Goal: Check status: Check status

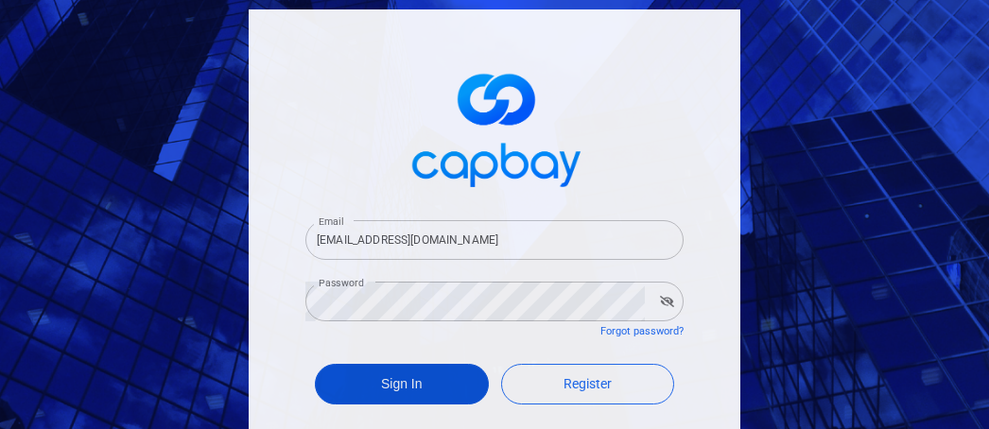
click at [377, 388] on button "Sign In" at bounding box center [402, 384] width 174 height 41
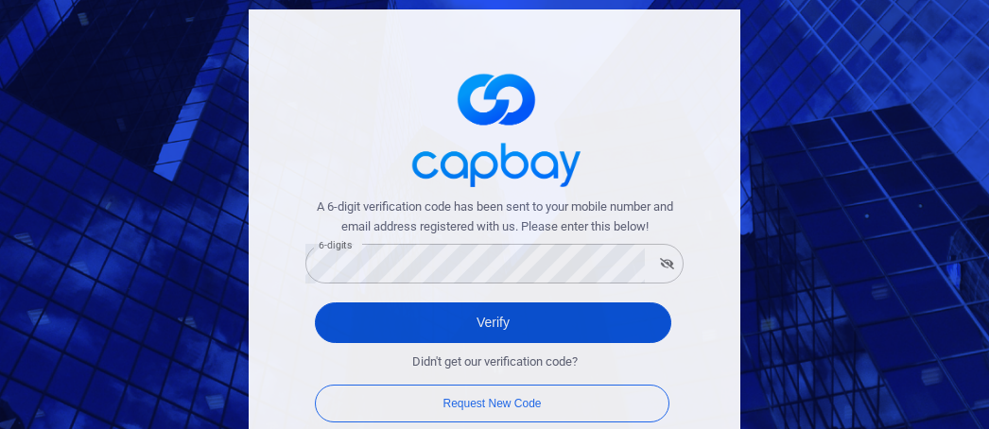
click at [325, 320] on button "Verify" at bounding box center [493, 322] width 356 height 41
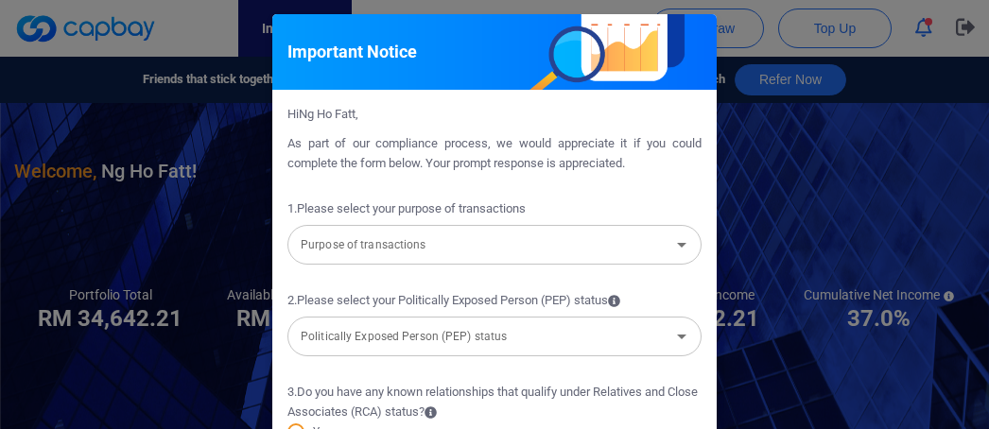
scroll to position [95, 0]
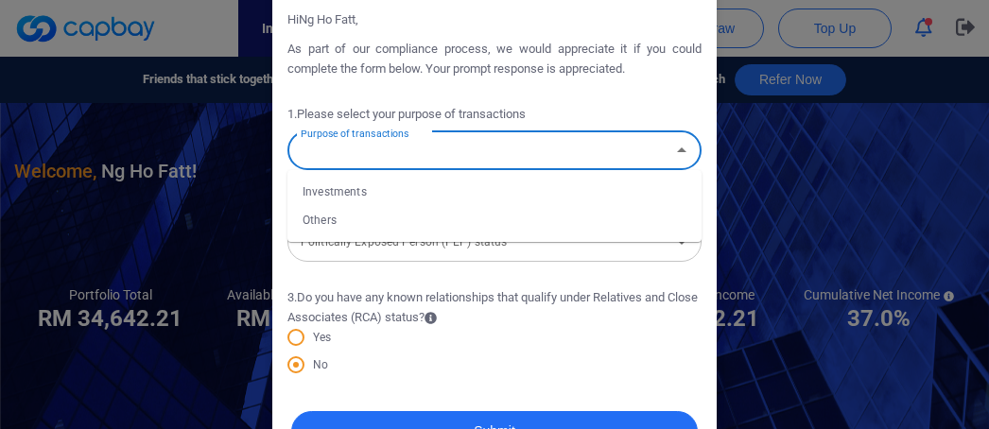
click at [415, 156] on input "Purpose of transactions" at bounding box center [478, 150] width 371 height 35
click at [371, 196] on li "Investments" at bounding box center [494, 192] width 414 height 28
type input "Investments"
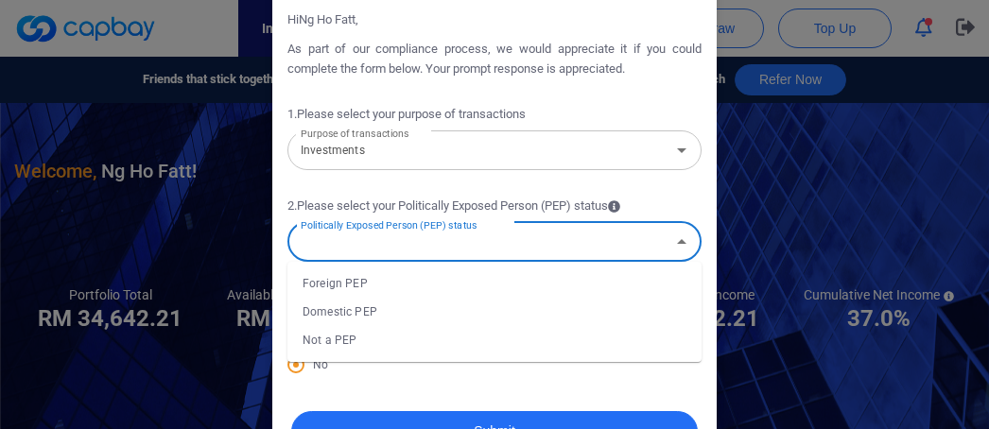
click at [512, 250] on input "Politically Exposed Person (PEP) status" at bounding box center [478, 241] width 371 height 35
click at [405, 339] on li "Not a PEP" at bounding box center [494, 340] width 414 height 28
type input "Not a PEP"
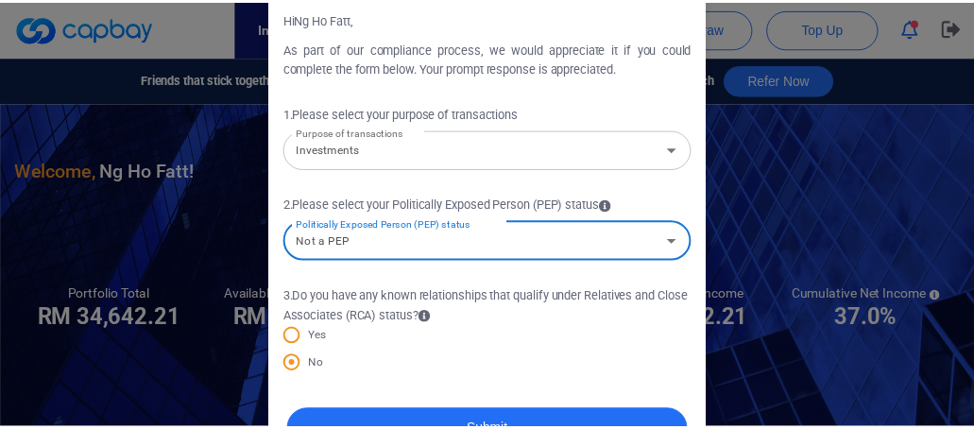
scroll to position [151, 0]
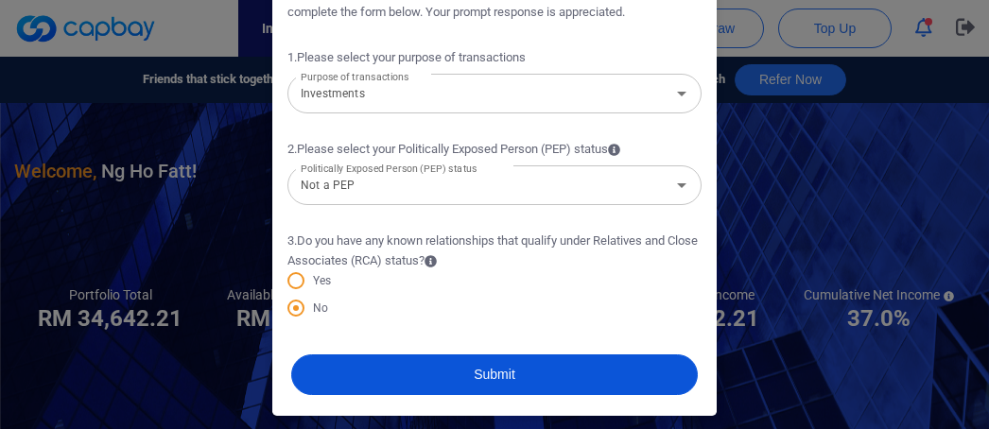
click at [491, 366] on button "Submit" at bounding box center [494, 374] width 406 height 41
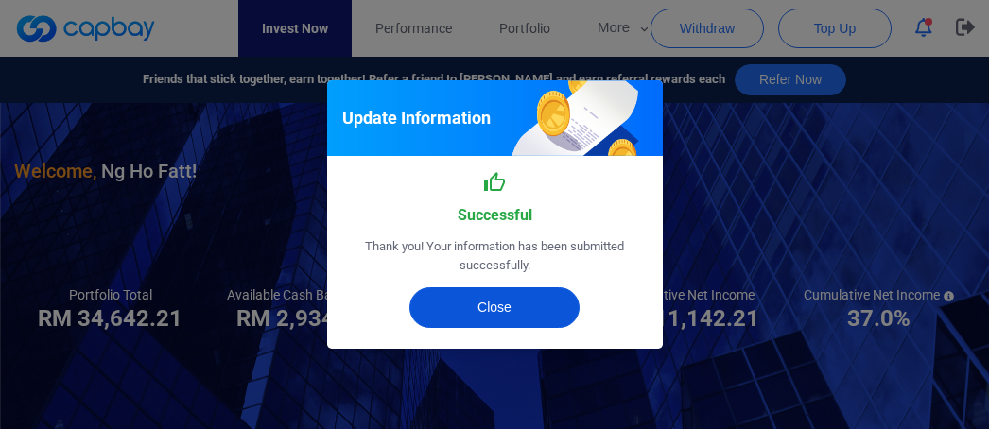
click at [480, 313] on button "Close" at bounding box center [494, 307] width 170 height 41
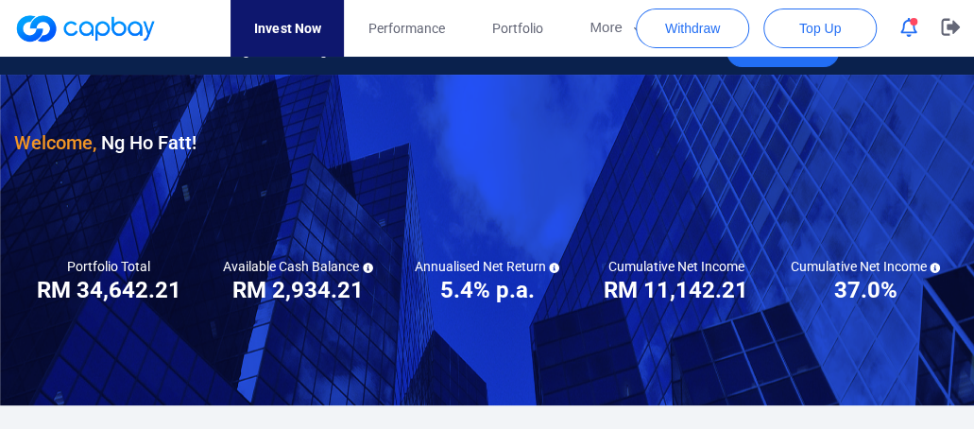
scroll to position [0, 0]
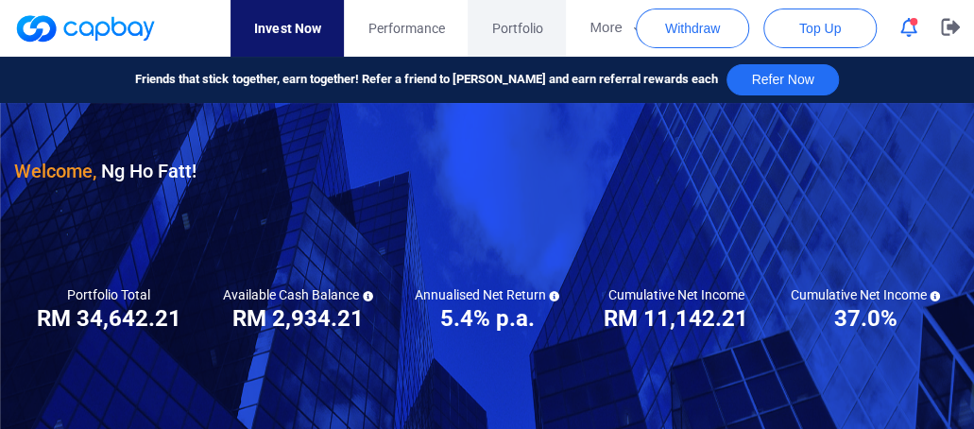
click at [504, 24] on span "Portfolio" at bounding box center [516, 28] width 51 height 21
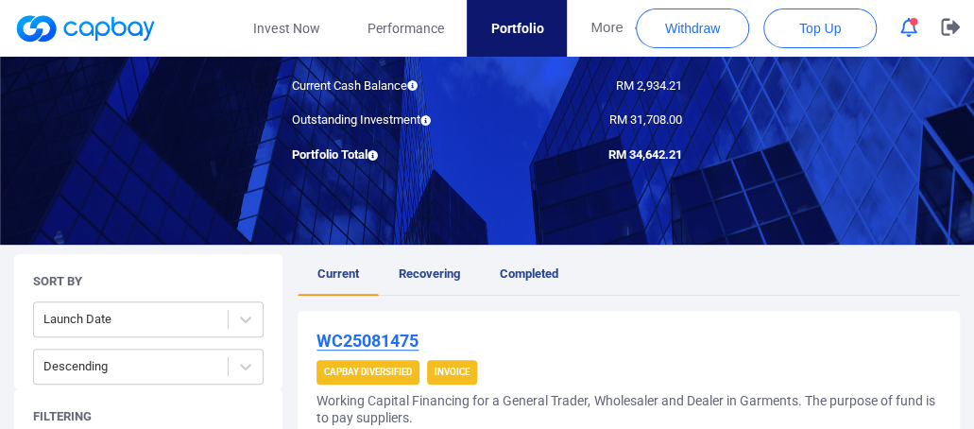
scroll to position [378, 0]
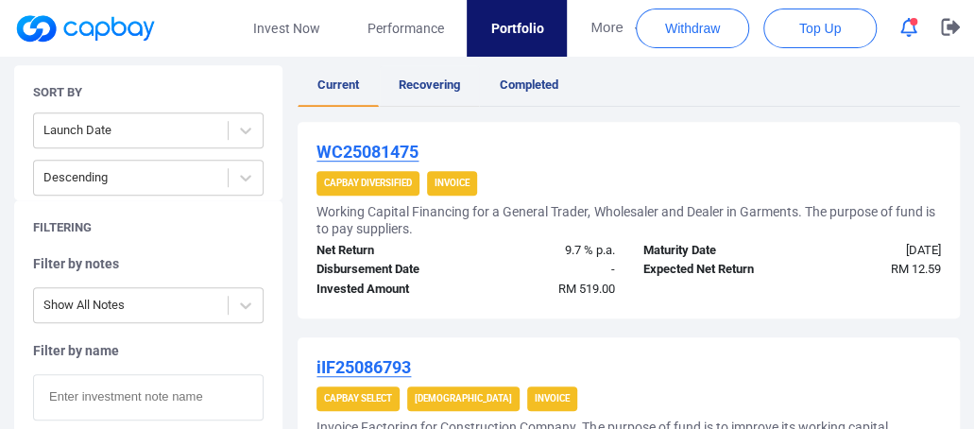
click at [424, 86] on span "Recovering" at bounding box center [429, 84] width 61 height 14
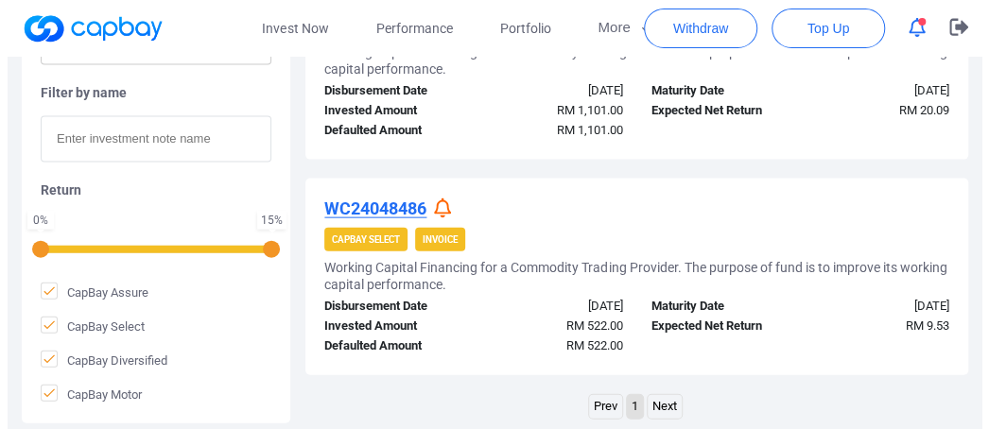
scroll to position [1512, 0]
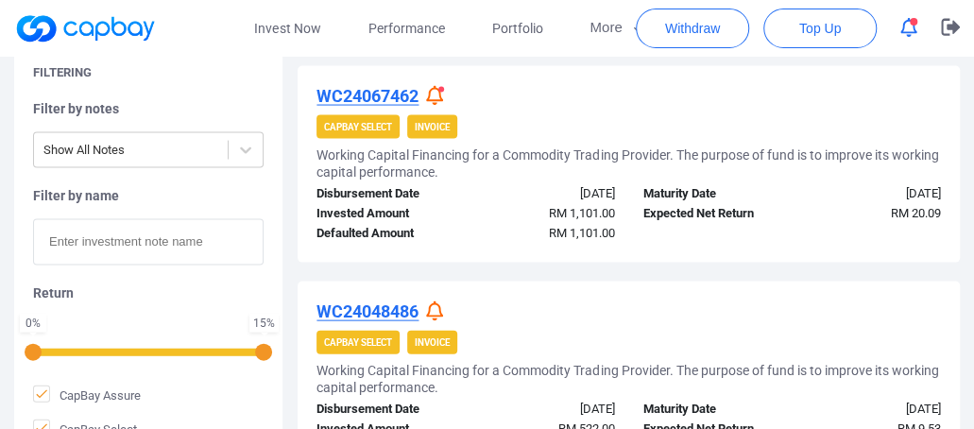
click at [439, 97] on icon at bounding box center [434, 96] width 17 height 20
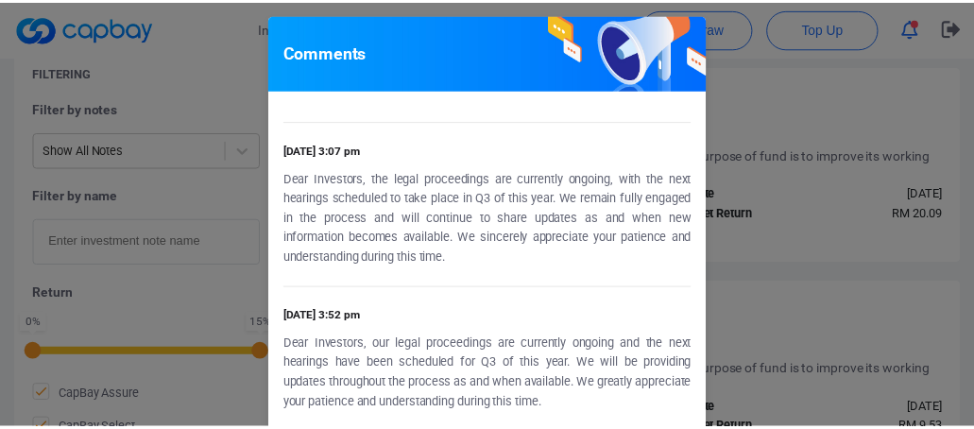
scroll to position [0, 0]
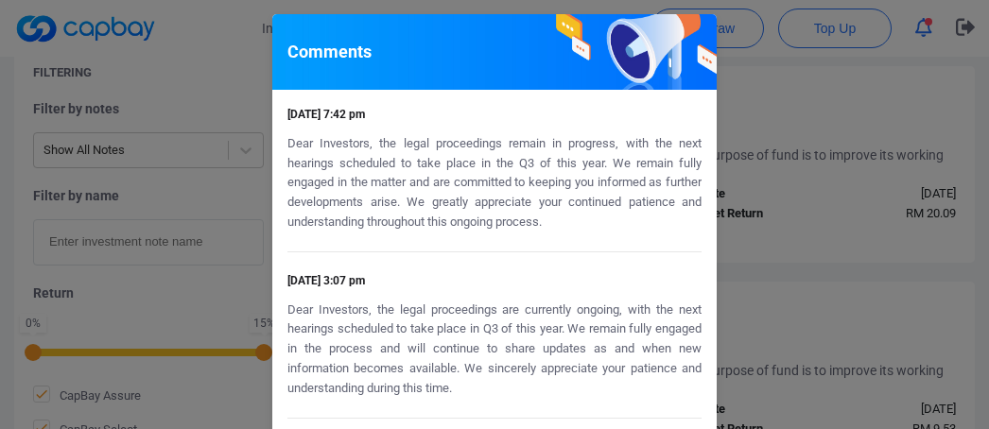
click at [733, 255] on div "Comments [DATE] 7:42 pm Dear Investors, the legal proceedings remain in progres…" at bounding box center [494, 214] width 989 height 429
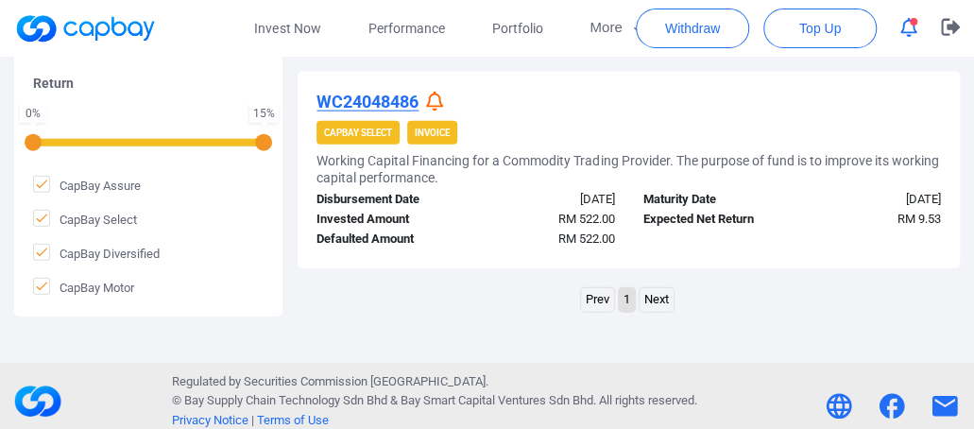
scroll to position [1731, 0]
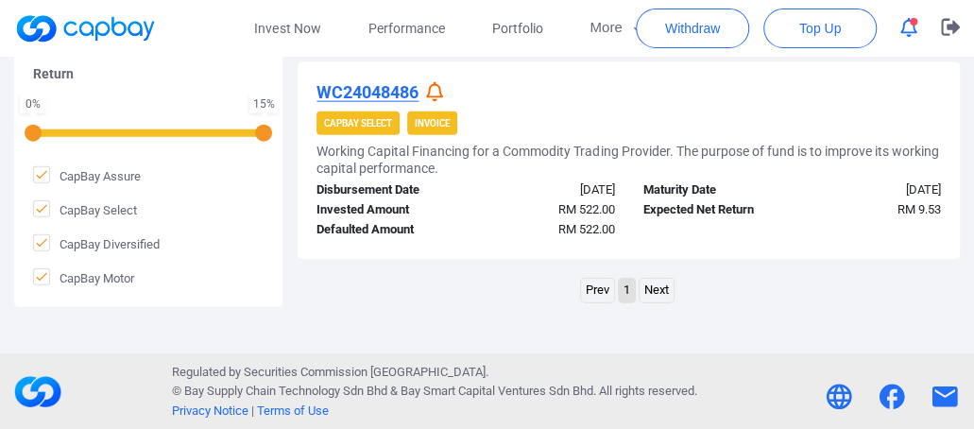
click at [646, 283] on link "Next" at bounding box center [657, 291] width 34 height 24
click at [652, 284] on link "Next" at bounding box center [657, 291] width 34 height 24
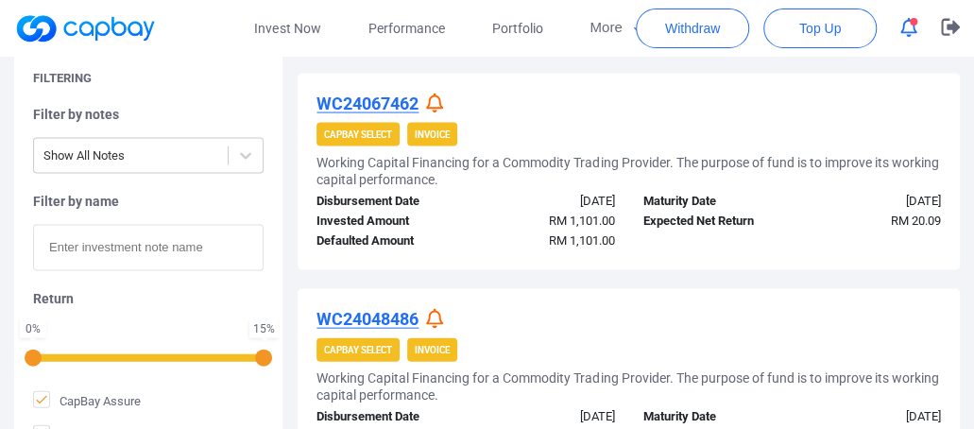
scroll to position [1418, 0]
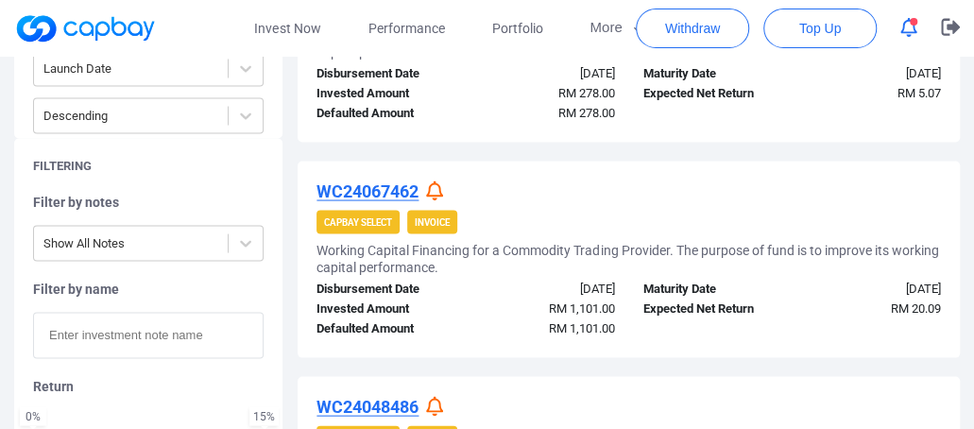
click at [360, 182] on u "WC24067462" at bounding box center [368, 191] width 102 height 20
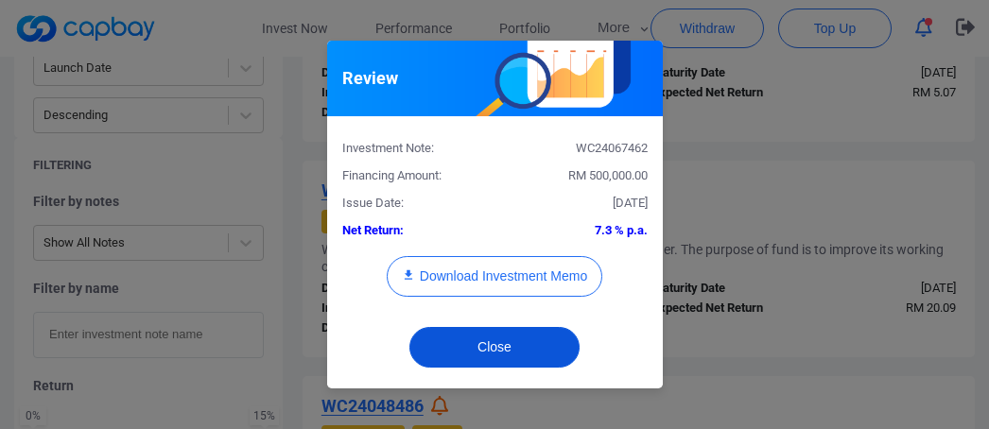
click at [505, 336] on button "Close" at bounding box center [494, 347] width 170 height 41
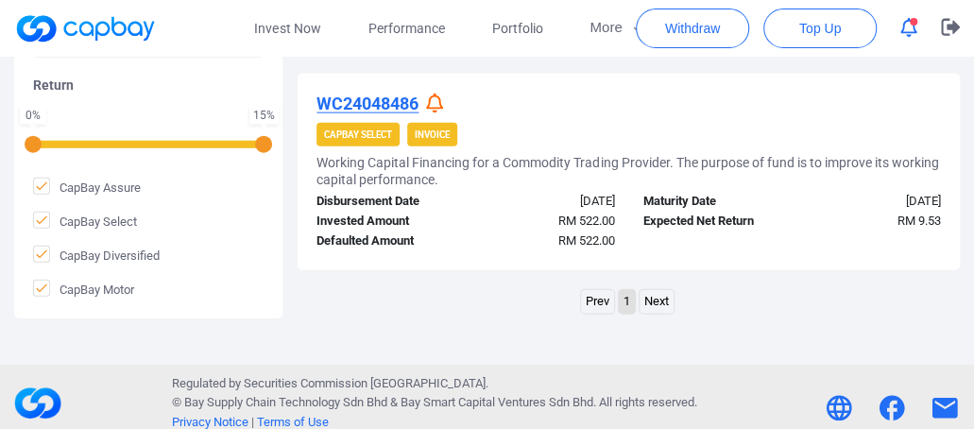
scroll to position [1731, 0]
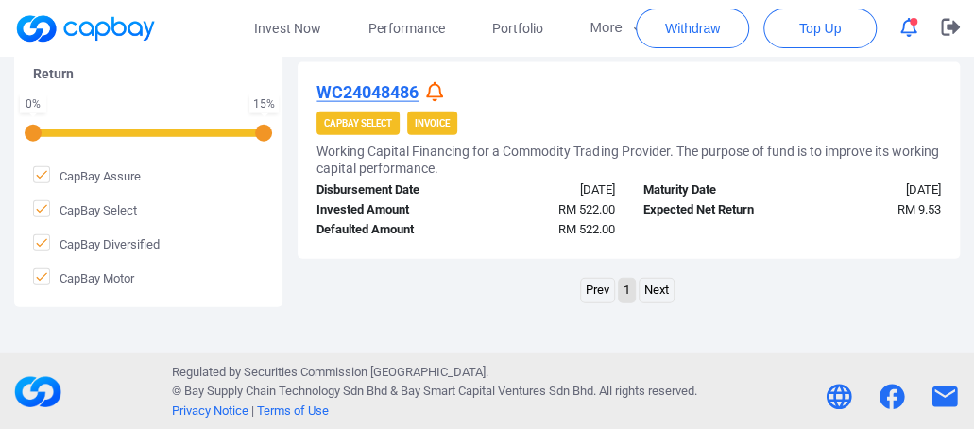
click at [648, 280] on link "Next" at bounding box center [657, 291] width 34 height 24
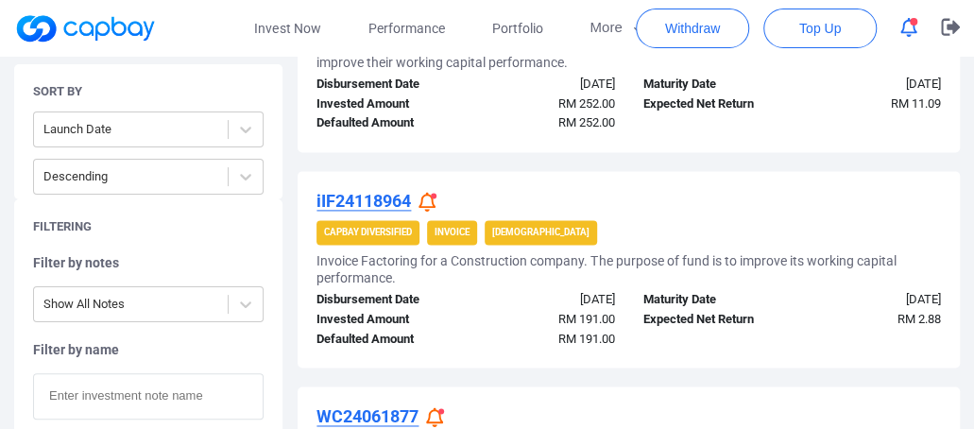
scroll to position [692, 0]
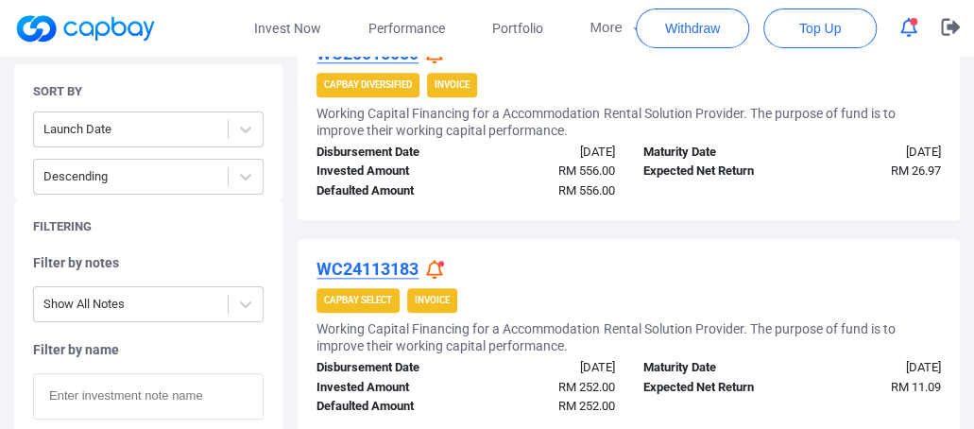
click at [910, 24] on span "button" at bounding box center [914, 22] width 8 height 8
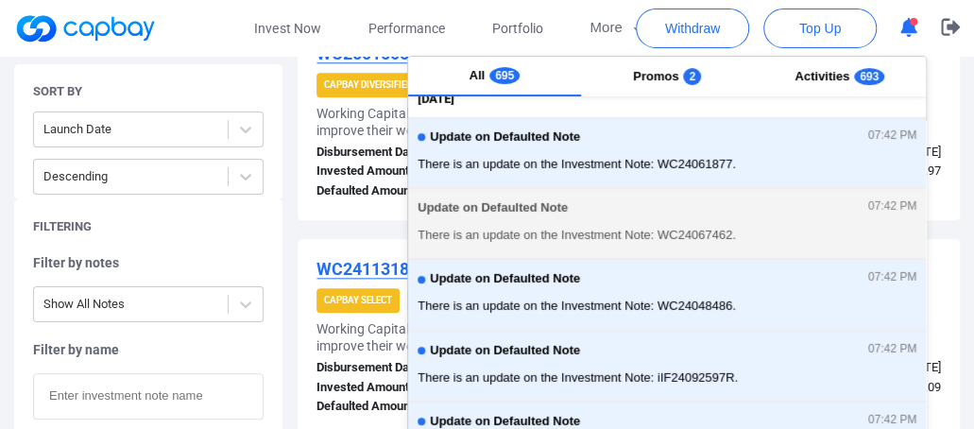
scroll to position [418, 0]
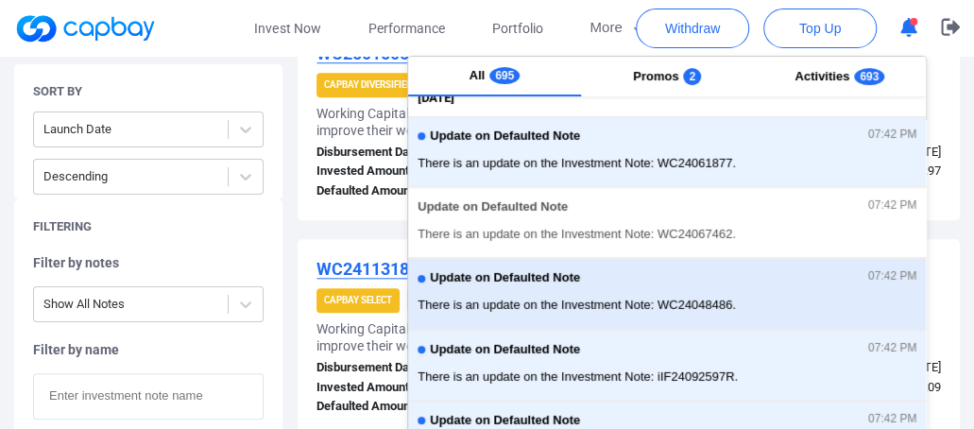
click at [635, 296] on span "There is an update on the Investment Note: WC24048486." at bounding box center [667, 305] width 499 height 19
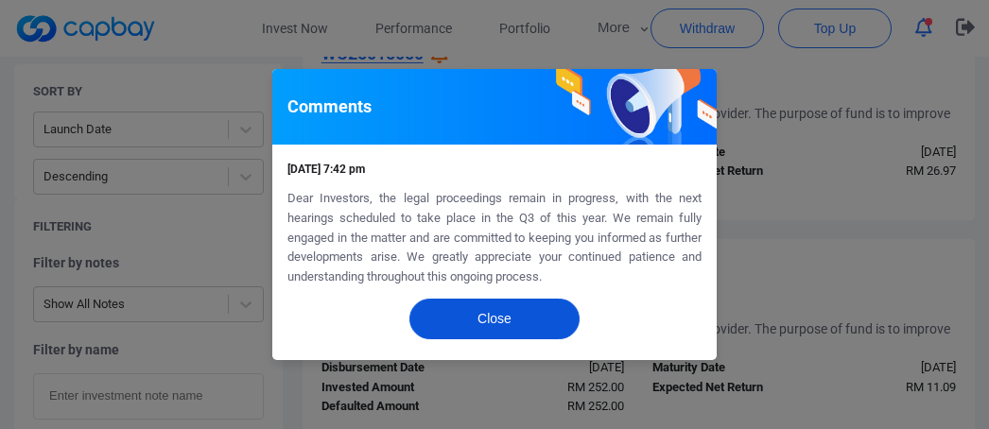
click at [479, 313] on button "Close" at bounding box center [494, 319] width 170 height 41
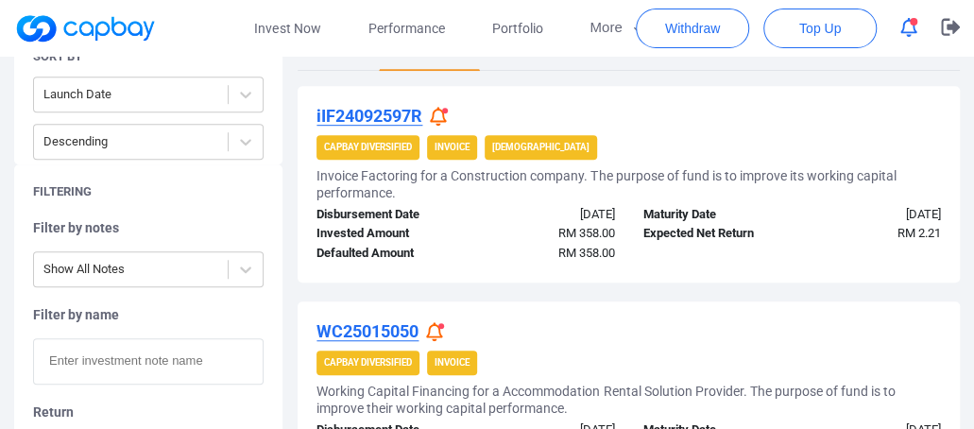
scroll to position [314, 0]
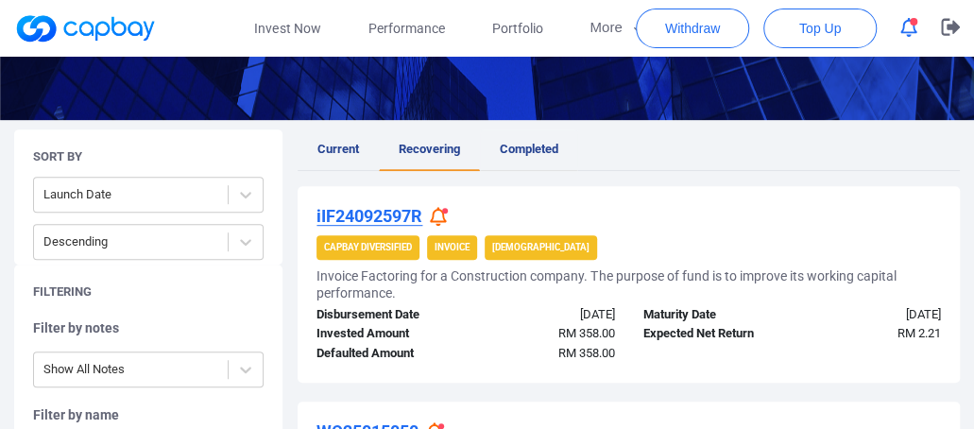
click at [515, 144] on span "Completed" at bounding box center [529, 149] width 59 height 14
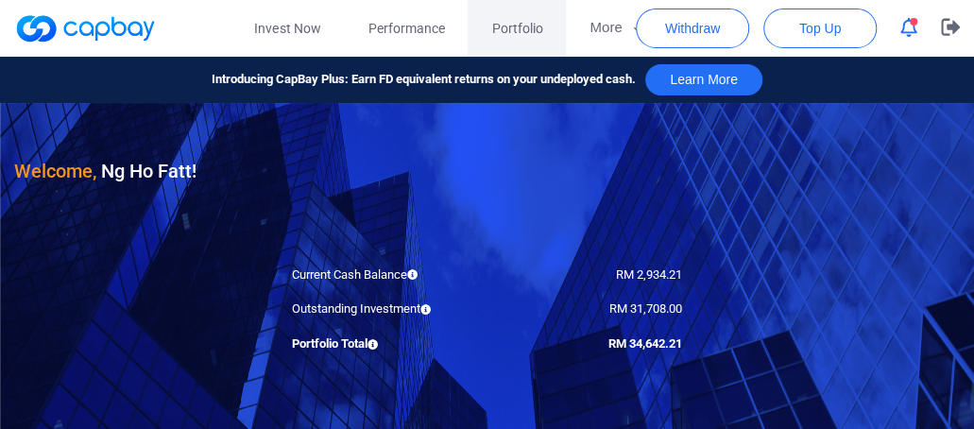
click at [508, 26] on span "Portfolio" at bounding box center [516, 28] width 51 height 21
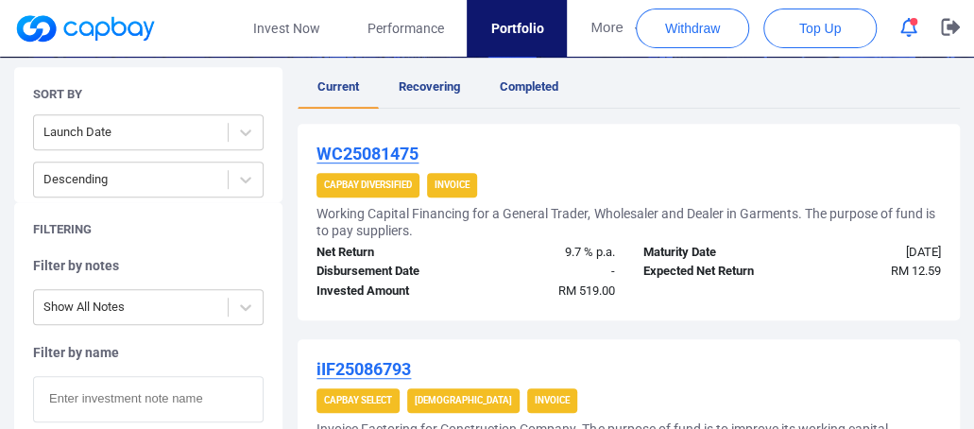
scroll to position [378, 0]
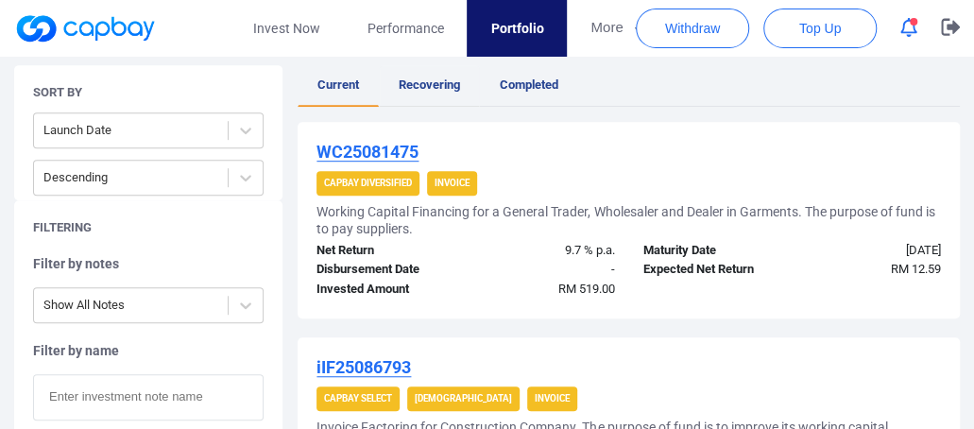
click at [435, 83] on span "Recovering" at bounding box center [429, 84] width 61 height 14
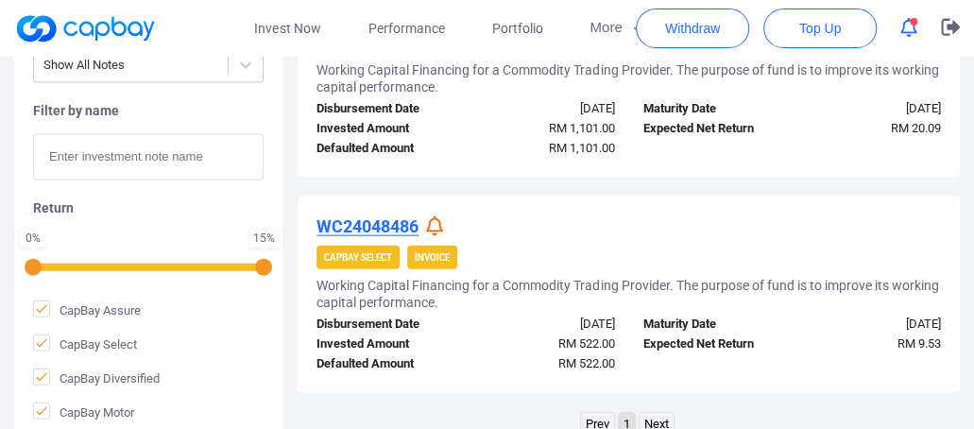
scroll to position [1701, 0]
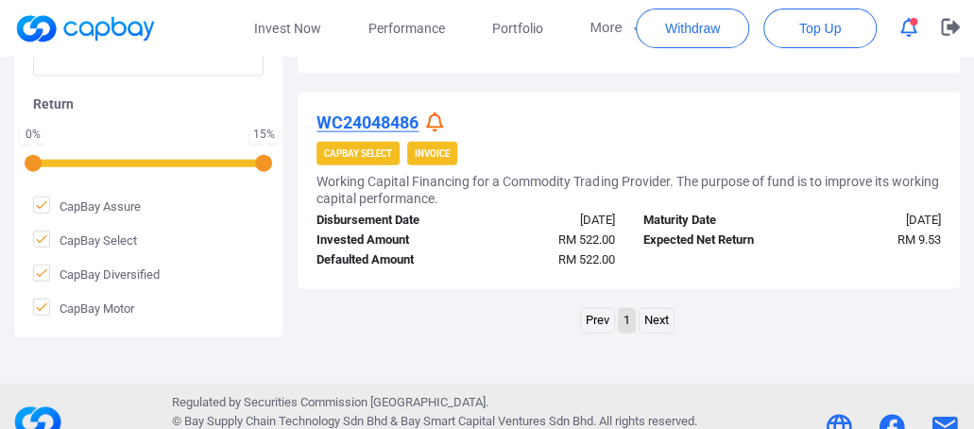
click at [656, 318] on link "Next" at bounding box center [657, 321] width 34 height 24
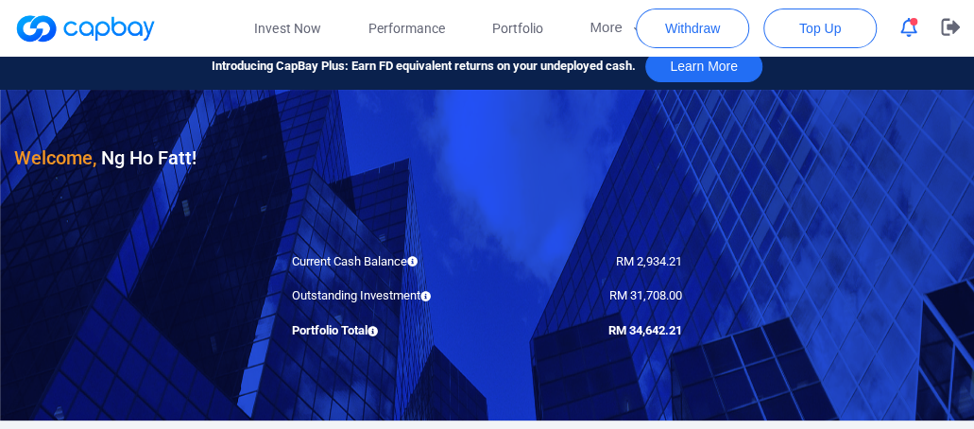
scroll to position [0, 0]
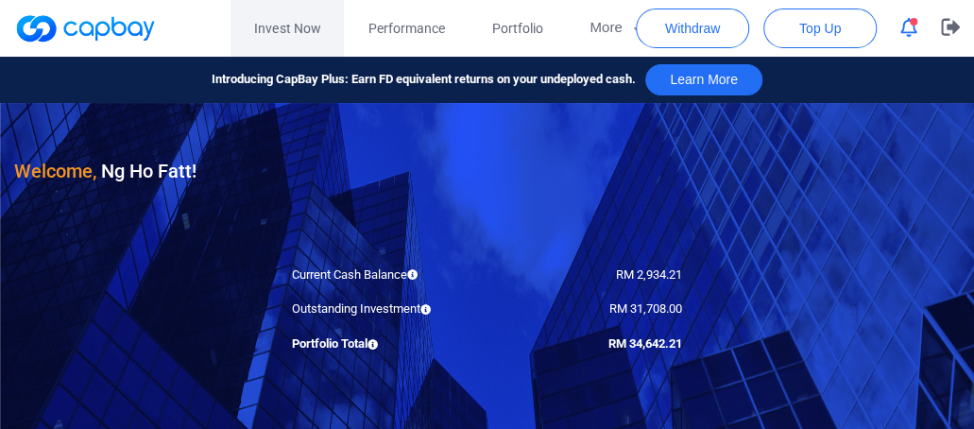
click at [279, 26] on link "Invest Now" at bounding box center [287, 28] width 113 height 57
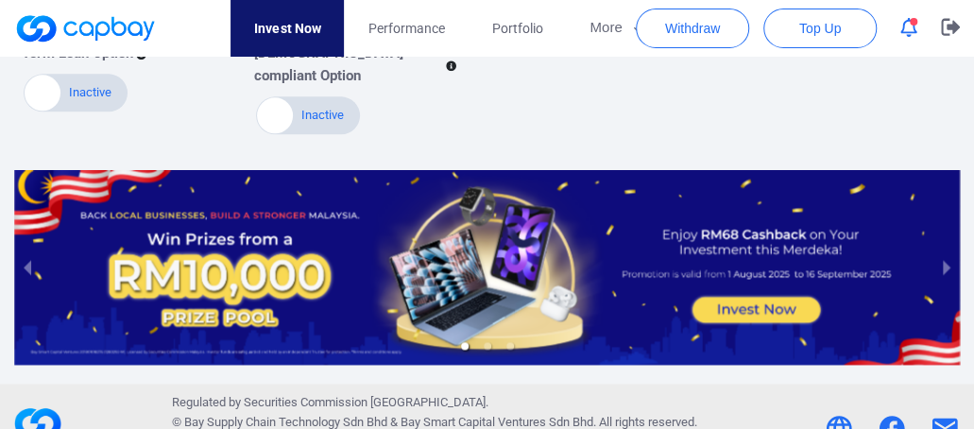
scroll to position [968, 0]
